Goal: Check status: Check status

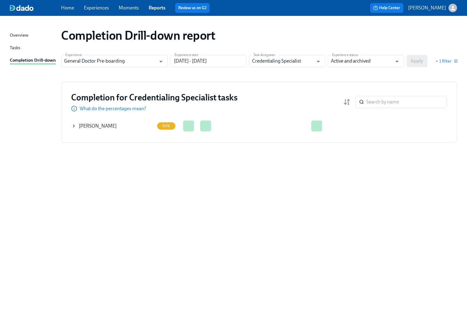
click at [74, 126] on icon at bounding box center [73, 126] width 1 height 2
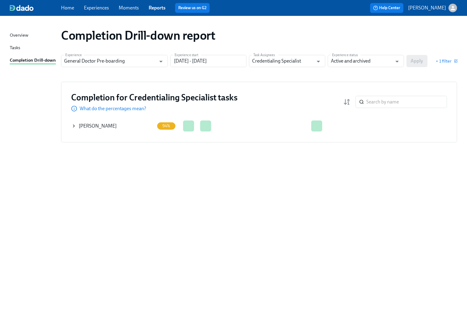
click at [73, 125] on icon at bounding box center [73, 126] width 5 height 5
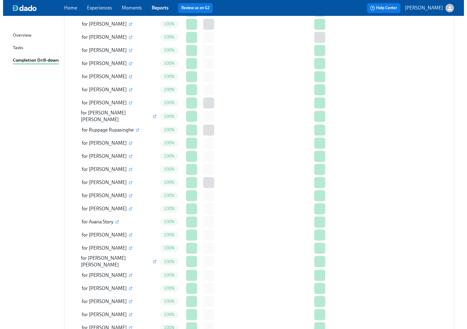
scroll to position [1179, 0]
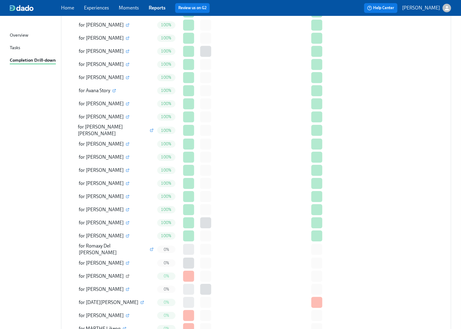
click at [129, 274] on icon "button" at bounding box center [128, 276] width 4 height 4
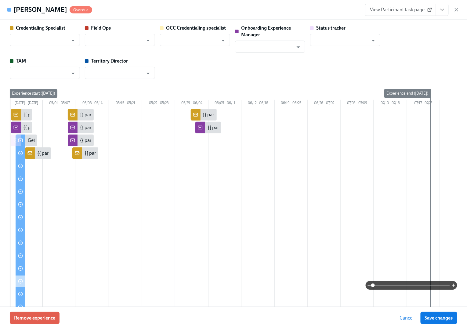
type input "[PERSON_NAME]"
type input "Status Tracker"
type input "[PERSON_NAME]"
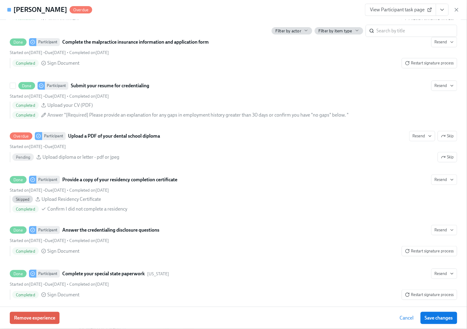
scroll to position [773, 0]
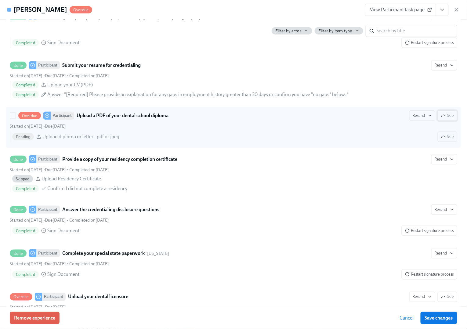
click at [445, 119] on span "Skip" at bounding box center [447, 116] width 13 height 6
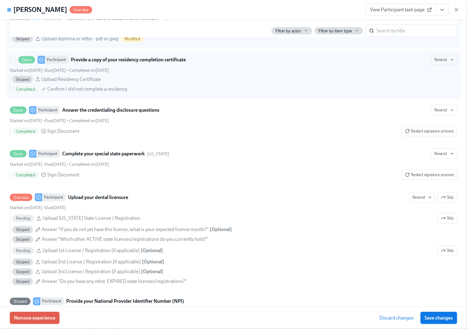
scroll to position [895, 0]
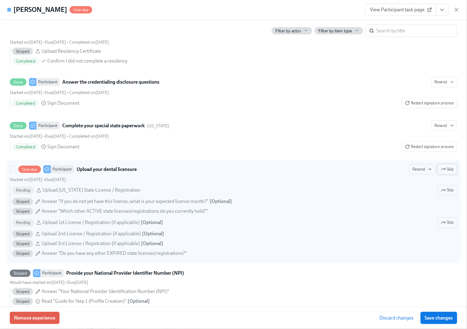
click at [447, 172] on span "Skip" at bounding box center [447, 169] width 13 height 6
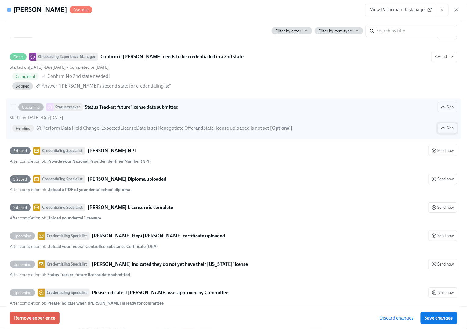
scroll to position [1383, 0]
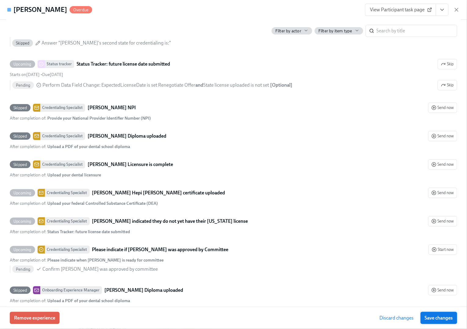
click at [434, 323] on button "Save changes" at bounding box center [438, 318] width 37 height 12
click at [456, 10] on icon "button" at bounding box center [456, 9] width 3 height 3
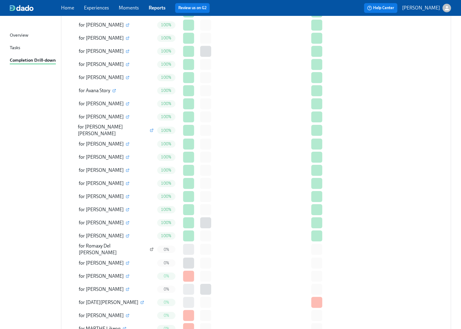
click at [150, 247] on icon "button" at bounding box center [152, 249] width 4 height 4
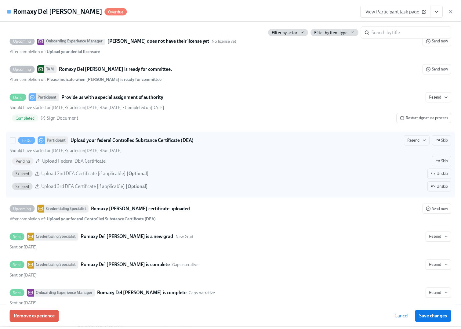
scroll to position [1586, 0]
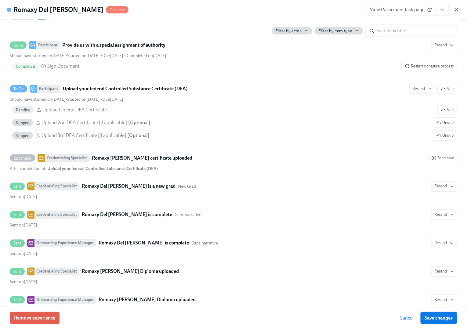
click at [457, 10] on icon "button" at bounding box center [456, 10] width 6 height 6
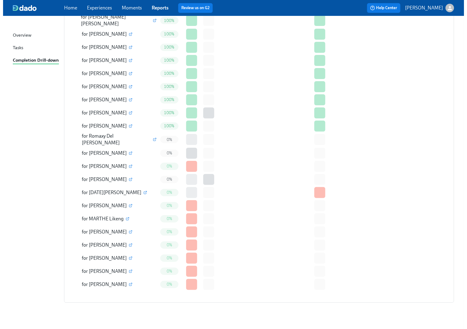
scroll to position [1292, 0]
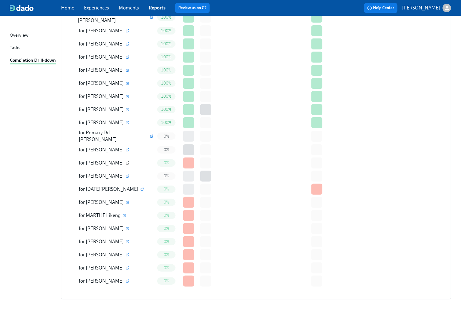
click at [129, 161] on icon "button" at bounding box center [128, 162] width 2 height 2
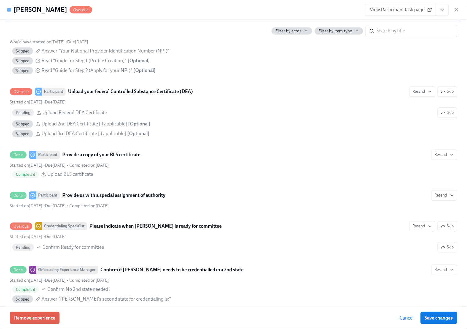
scroll to position [1139, 0]
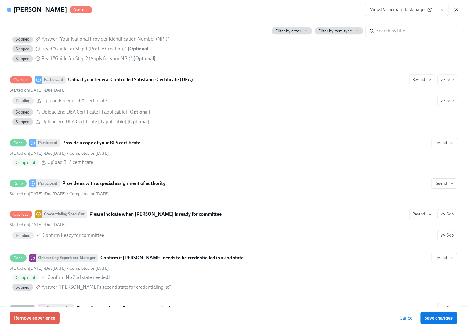
click at [459, 10] on icon "button" at bounding box center [456, 10] width 6 height 6
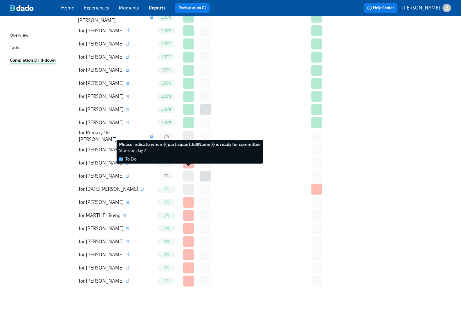
click at [190, 174] on div at bounding box center [188, 176] width 11 height 11
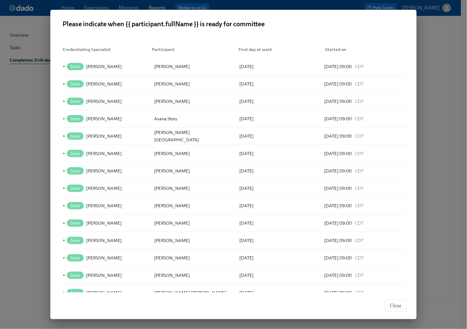
click at [392, 298] on div "Close" at bounding box center [233, 305] width 366 height 27
click at [396, 307] on span "Close" at bounding box center [396, 306] width 12 height 6
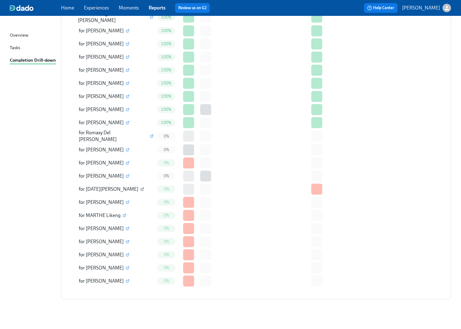
click at [140, 187] on icon "button" at bounding box center [142, 189] width 4 height 4
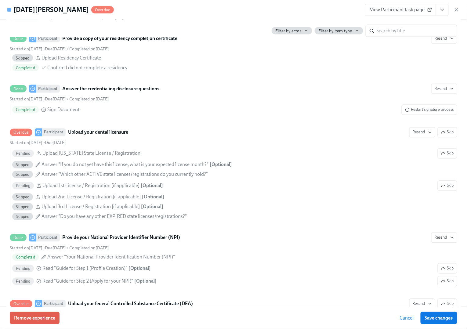
scroll to position [976, 0]
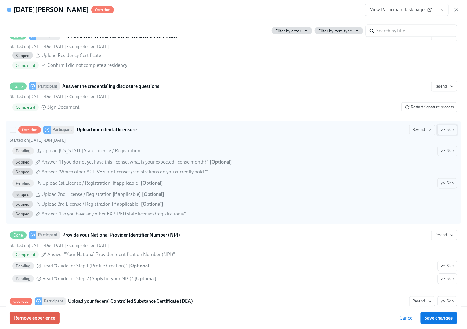
click at [444, 133] on span "Skip" at bounding box center [447, 130] width 13 height 6
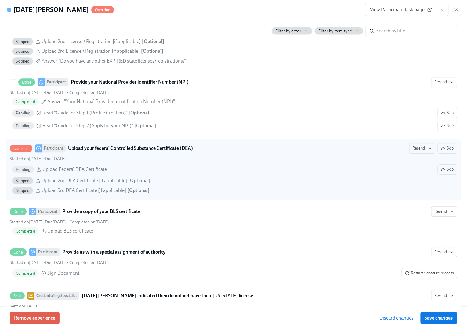
scroll to position [1139, 0]
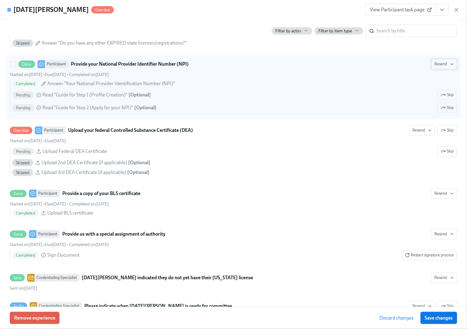
click at [438, 67] on span "Resend" at bounding box center [443, 64] width 19 height 6
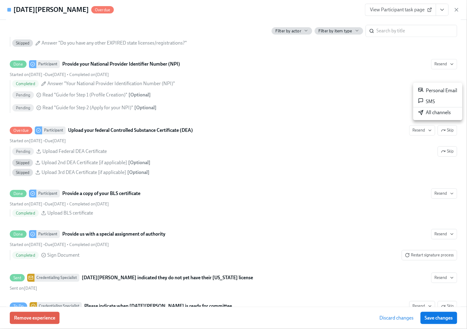
click at [438, 92] on div "Personal Email" at bounding box center [437, 90] width 39 height 7
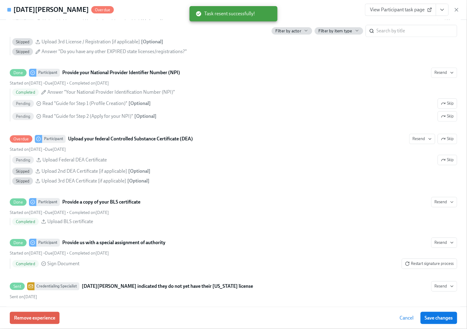
scroll to position [1141, 0]
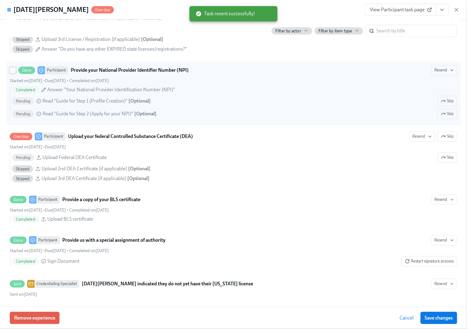
click at [13, 73] on input "Done Participant Provide your National Provider Identifier Number (NPI) Resend …" at bounding box center [12, 69] width 5 height 5
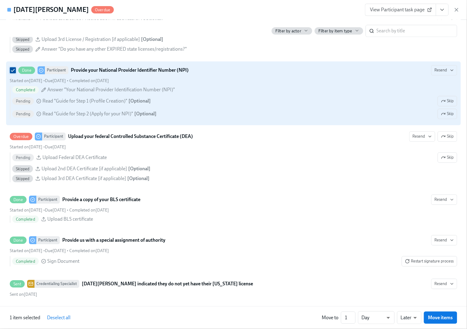
click at [13, 73] on input "Done Participant Provide your National Provider Identifier Number (NPI) Resend …" at bounding box center [12, 69] width 5 height 5
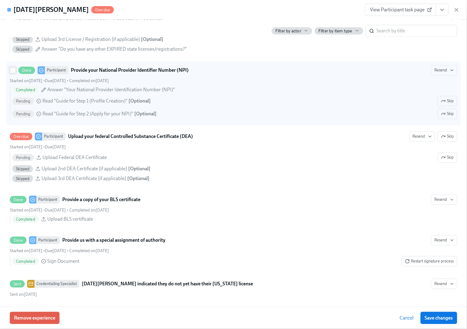
click at [13, 73] on input "Done Participant Provide your National Provider Identifier Number (NPI) Resend …" at bounding box center [12, 69] width 5 height 5
checkbox input "true"
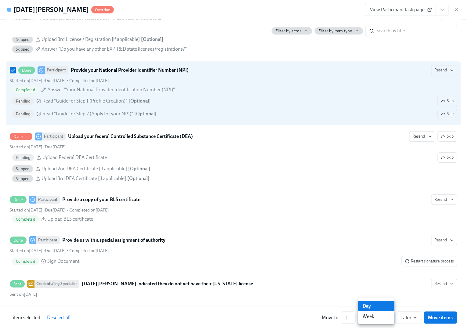
click at [375, 317] on li "Week" at bounding box center [376, 316] width 37 height 10
type input "w"
click at [414, 319] on li "Later" at bounding box center [409, 316] width 24 height 10
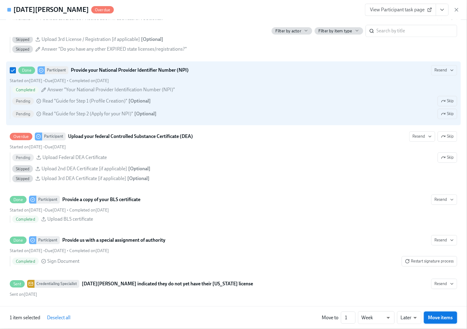
click at [440, 319] on span "Move items" at bounding box center [440, 317] width 25 height 6
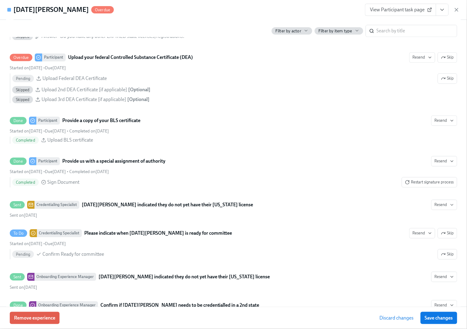
scroll to position [1129, 0]
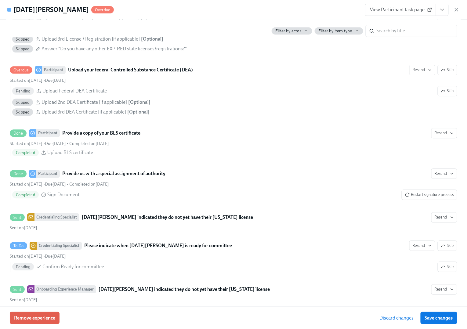
click at [440, 319] on span "Save changes" at bounding box center [439, 318] width 28 height 6
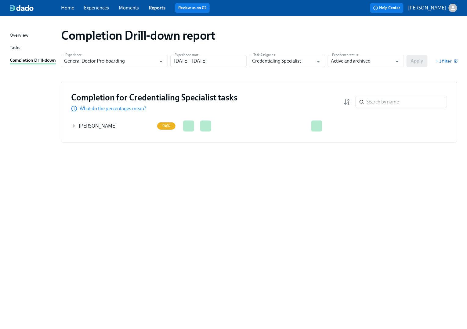
click at [75, 124] on icon at bounding box center [73, 126] width 5 height 5
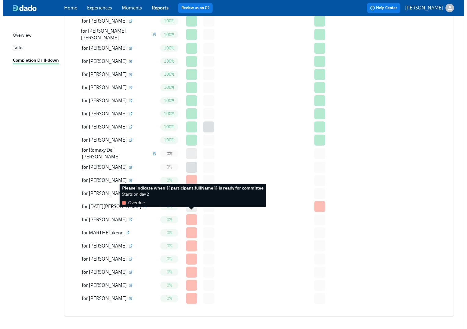
scroll to position [1292, 0]
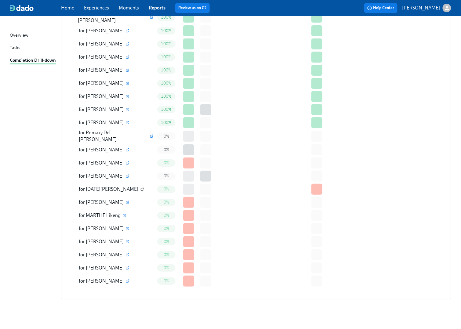
click at [140, 187] on icon "button" at bounding box center [142, 189] width 4 height 4
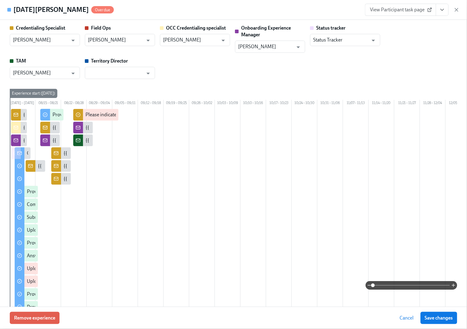
click at [52, 328] on div "Remove experience Cancel Save changes" at bounding box center [233, 318] width 467 height 22
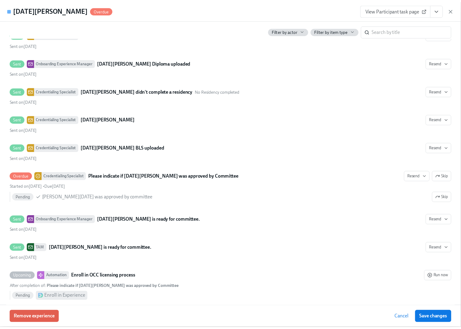
scroll to position [1830, 0]
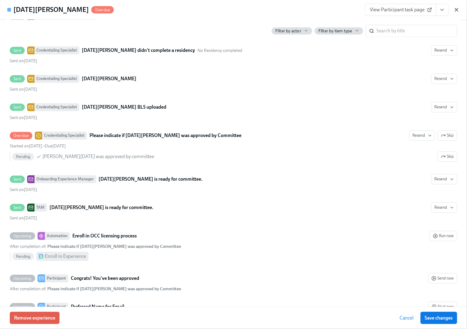
click at [458, 11] on icon "button" at bounding box center [456, 9] width 3 height 3
